Goal: Information Seeking & Learning: Learn about a topic

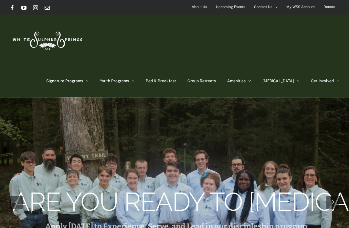
click at [199, 7] on span "About Us" at bounding box center [200, 6] width 16 height 9
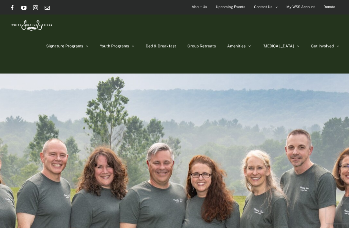
click at [234, 7] on span "Upcoming Events" at bounding box center [230, 6] width 29 height 9
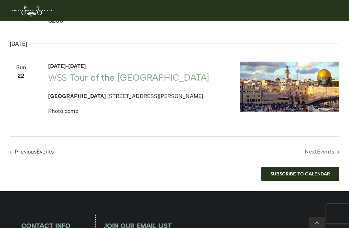
scroll to position [739, 0]
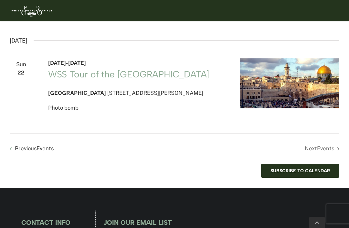
click at [130, 80] on link "WSS Tour of the [GEOGRAPHIC_DATA]" at bounding box center [128, 74] width 161 height 11
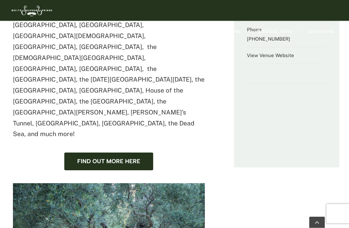
scroll to position [293, 0]
click at [131, 153] on link "find out more here" at bounding box center [108, 162] width 89 height 18
